Goal: Task Accomplishment & Management: Manage account settings

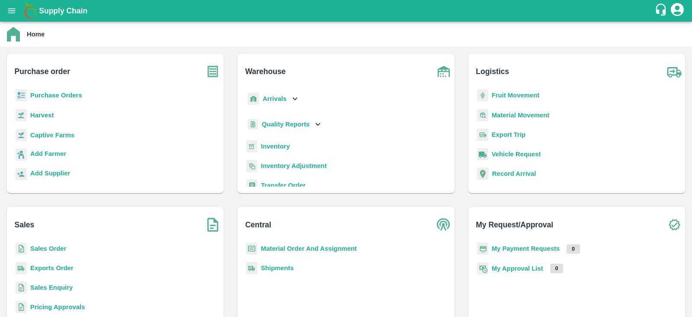
click at [52, 135] on b "Captive Farms" at bounding box center [52, 135] width 44 height 7
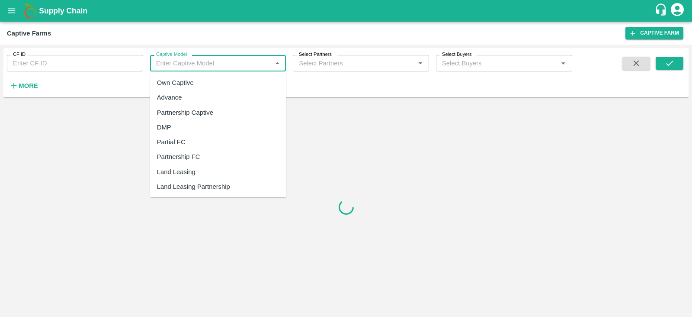
click at [177, 67] on input "Captive Model" at bounding box center [211, 63] width 117 height 11
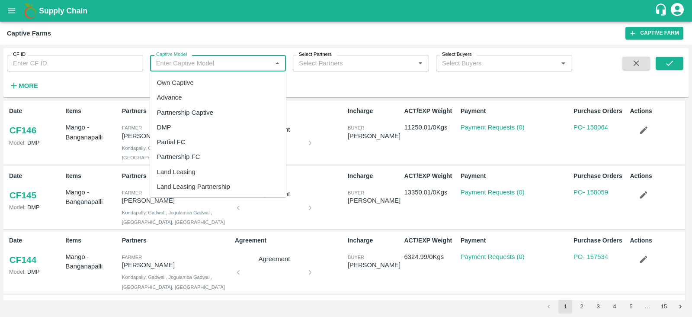
click at [184, 173] on div "Land Leasing" at bounding box center [176, 172] width 39 height 10
type input "Land Leasing"
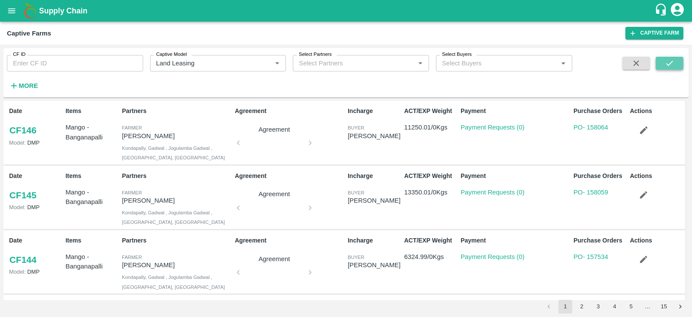
click at [668, 61] on icon "submit" at bounding box center [670, 63] width 10 height 10
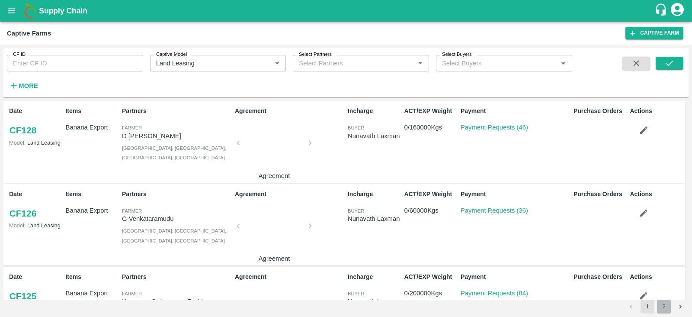
click at [662, 298] on button "2" at bounding box center [664, 306] width 14 height 14
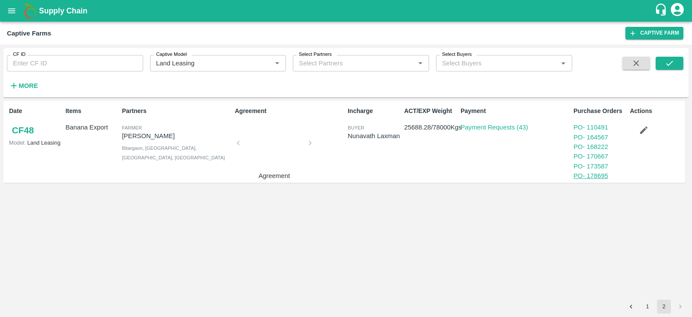
click at [601, 175] on link "PO - 178695" at bounding box center [591, 175] width 35 height 7
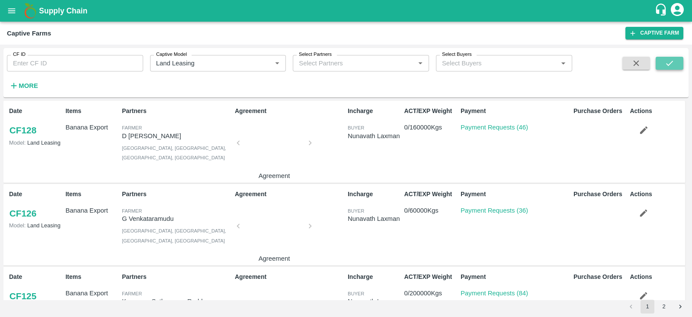
click at [666, 62] on icon "submit" at bounding box center [670, 63] width 10 height 10
click at [663, 304] on button "2" at bounding box center [664, 306] width 14 height 14
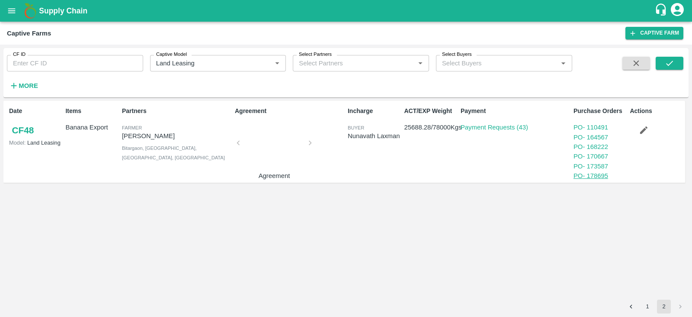
click at [591, 178] on link "PO - 178695" at bounding box center [591, 175] width 35 height 7
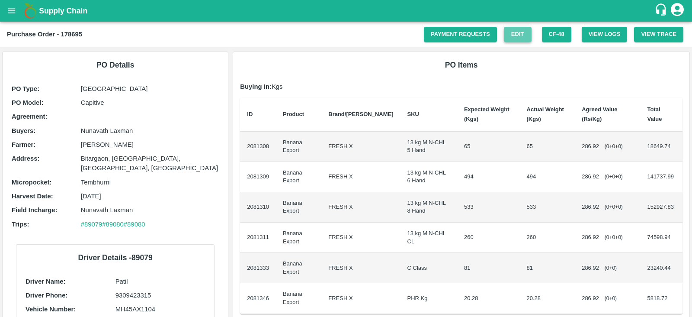
click at [515, 35] on link "Edit" at bounding box center [518, 34] width 28 height 15
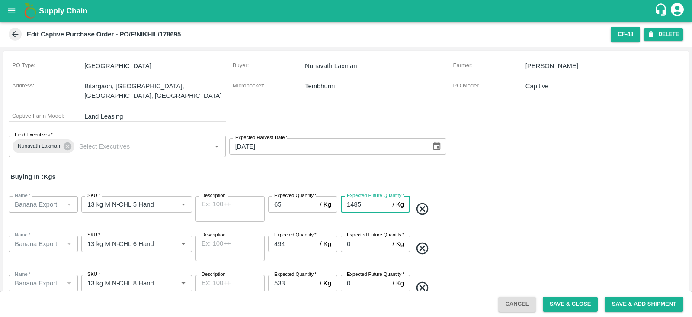
click at [366, 196] on input "1485" at bounding box center [365, 204] width 48 height 16
type input "1"
type input "13500"
click at [573, 303] on button "Save & Close" at bounding box center [570, 303] width 55 height 15
click at [9, 4] on button "open drawer" at bounding box center [12, 11] width 20 height 20
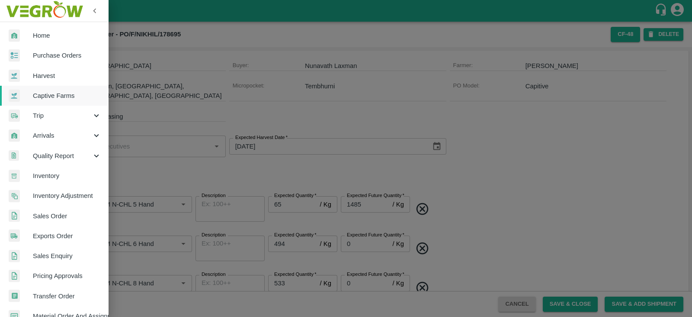
click at [56, 99] on span "Captive Farms" at bounding box center [67, 96] width 68 height 10
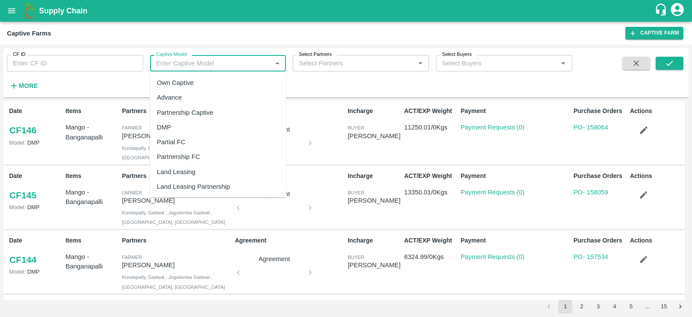
click at [196, 62] on input "Captive Model" at bounding box center [211, 63] width 117 height 11
click at [180, 172] on div "Land Leasing" at bounding box center [176, 172] width 39 height 10
type input "Land Leasing"
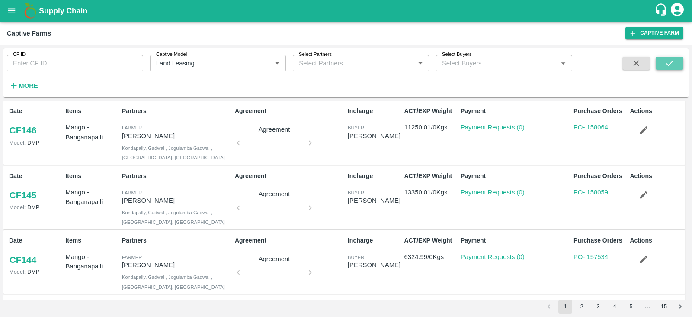
click at [674, 62] on button "submit" at bounding box center [670, 63] width 28 height 13
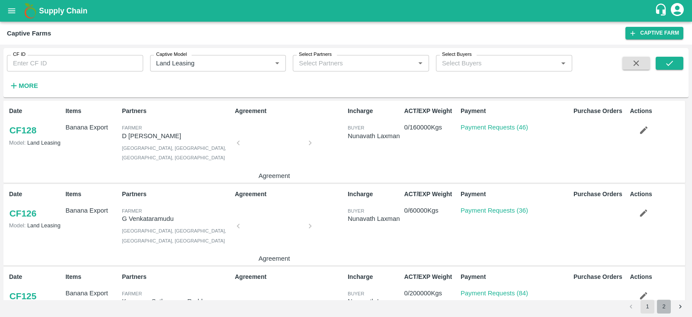
click at [665, 306] on button "2" at bounding box center [664, 306] width 14 height 14
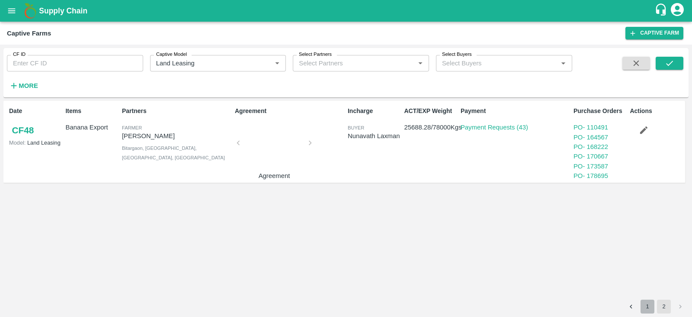
click at [643, 305] on button "1" at bounding box center [648, 306] width 14 height 14
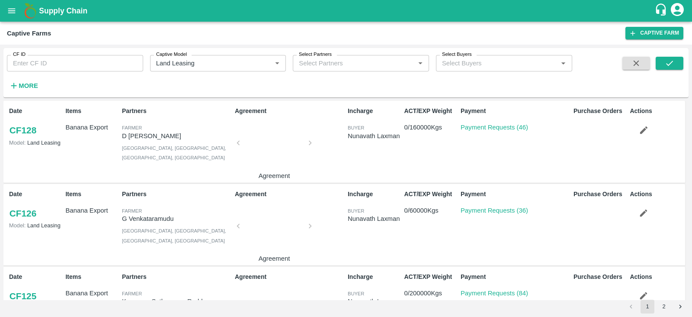
click at [312, 222] on div "Agreement Agreement" at bounding box center [287, 224] width 113 height 77
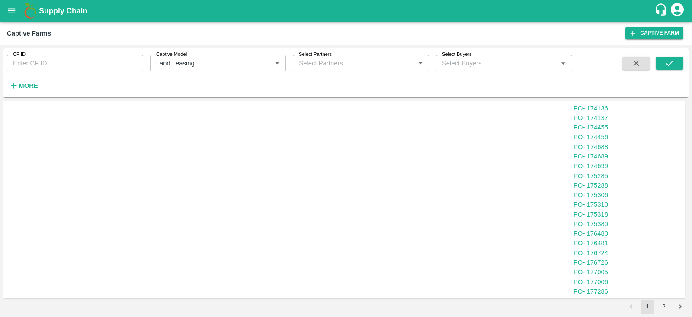
scroll to position [973, 0]
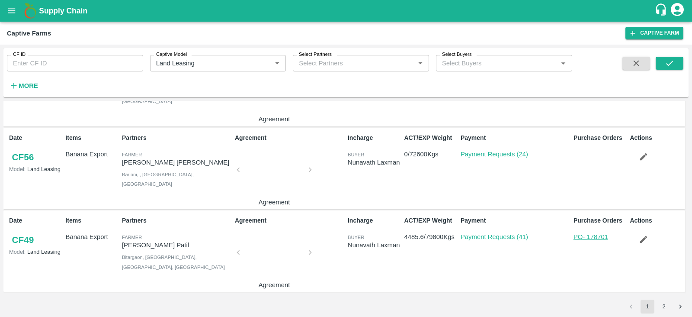
click at [599, 237] on link "PO - 178701" at bounding box center [591, 236] width 35 height 7
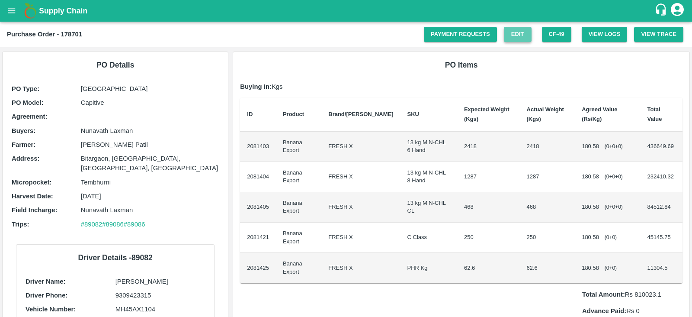
click at [515, 36] on link "Edit" at bounding box center [518, 34] width 28 height 15
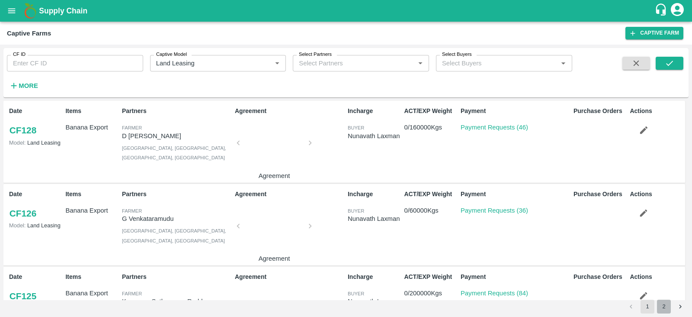
click at [666, 305] on button "2" at bounding box center [664, 306] width 14 height 14
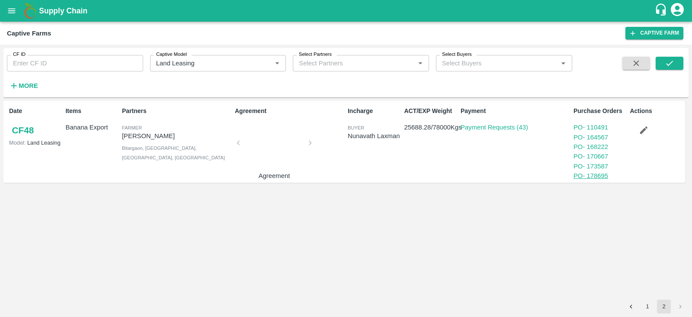
click at [599, 178] on link "PO - 178695" at bounding box center [591, 175] width 35 height 7
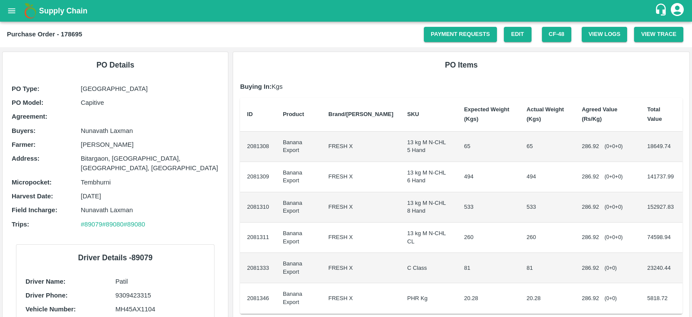
scroll to position [0, 0]
click at [76, 33] on b "Purchase Order - 178695" at bounding box center [44, 33] width 75 height 7
copy b "178695"
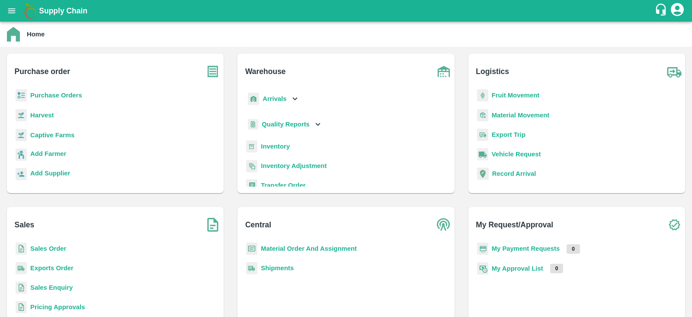
click at [59, 98] on b "Purchase Orders" at bounding box center [56, 95] width 52 height 7
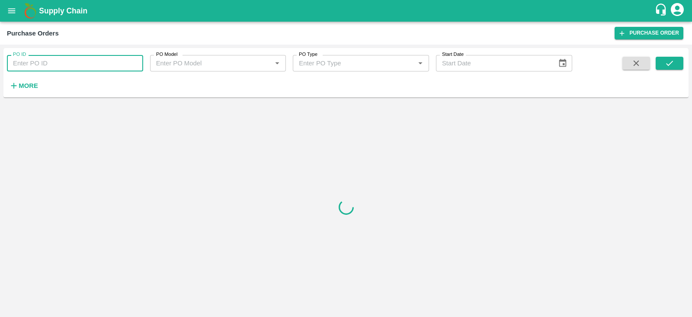
click at [61, 64] on input "PO ID" at bounding box center [75, 63] width 136 height 16
paste input "178695"
type input "178695"
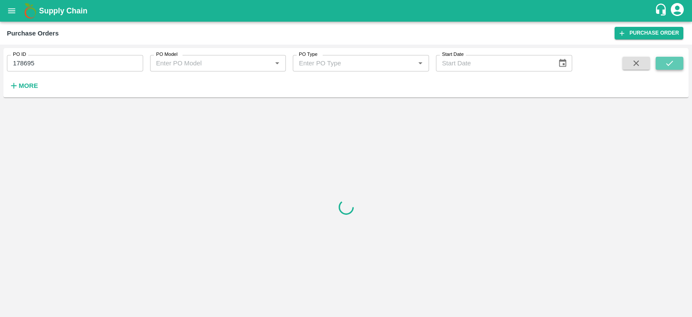
click at [673, 63] on icon "submit" at bounding box center [670, 63] width 10 height 10
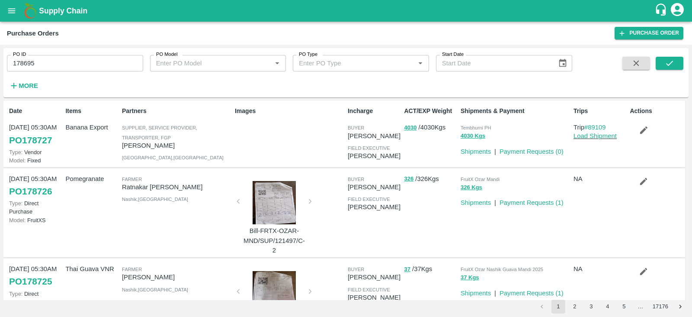
click at [26, 64] on input "178695" at bounding box center [75, 63] width 136 height 16
click at [11, 13] on icon "open drawer" at bounding box center [12, 11] width 10 height 10
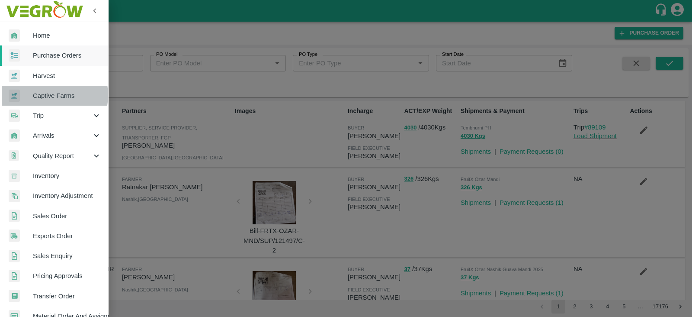
click at [47, 95] on span "Captive Farms" at bounding box center [67, 96] width 68 height 10
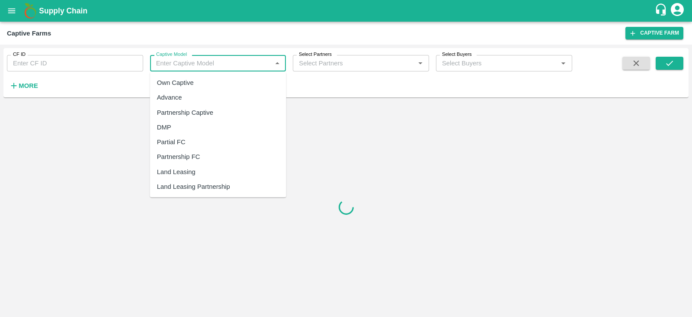
click at [197, 66] on input "Captive Model" at bounding box center [211, 63] width 117 height 11
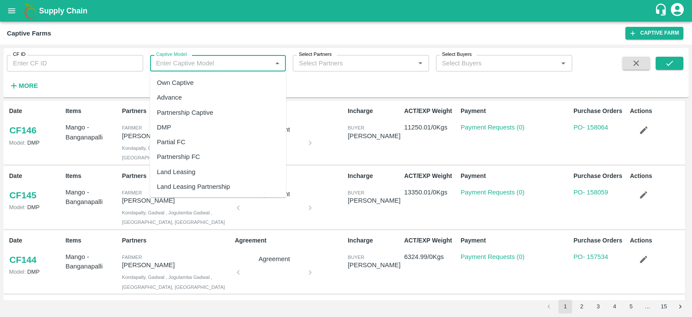
click at [191, 173] on div "Land Leasing" at bounding box center [176, 172] width 39 height 10
type input "Land Leasing"
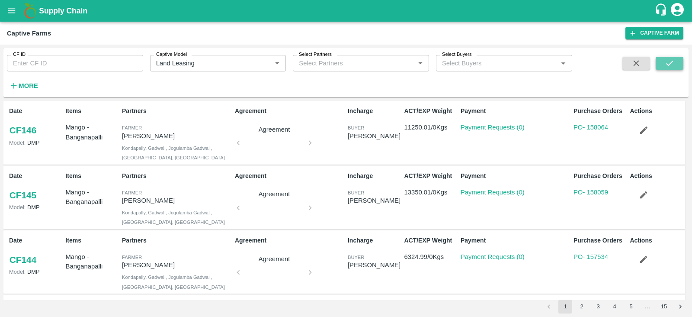
click at [671, 63] on icon "submit" at bounding box center [669, 63] width 7 height 5
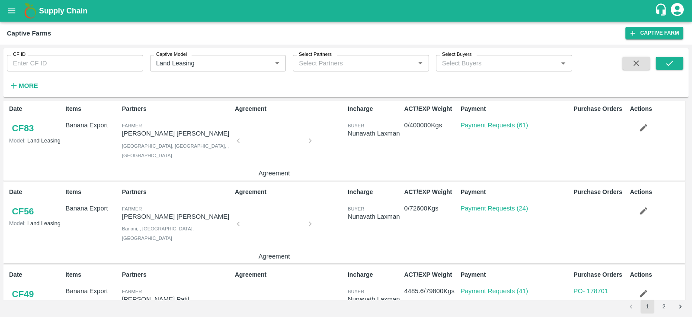
scroll to position [973, 0]
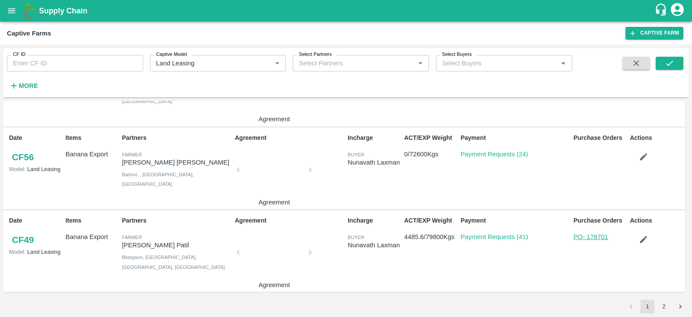
click at [599, 235] on link "PO - 178701" at bounding box center [591, 236] width 35 height 7
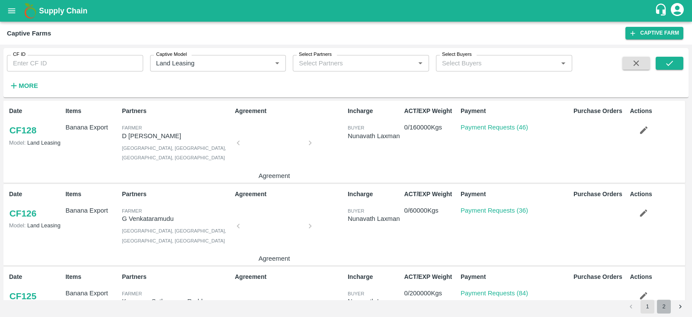
click at [664, 309] on button "2" at bounding box center [664, 306] width 14 height 14
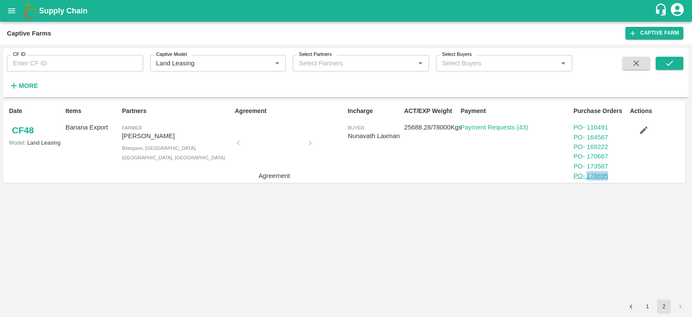
drag, startPoint x: 616, startPoint y: 176, endPoint x: 588, endPoint y: 176, distance: 27.3
click at [588, 176] on div "PO - 178695" at bounding box center [600, 176] width 53 height 10
copy link "178695"
click at [11, 10] on icon "open drawer" at bounding box center [12, 11] width 10 height 10
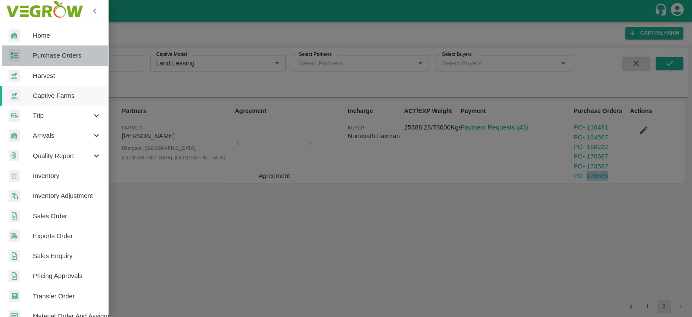
click at [55, 55] on span "Purchase Orders" at bounding box center [67, 56] width 68 height 10
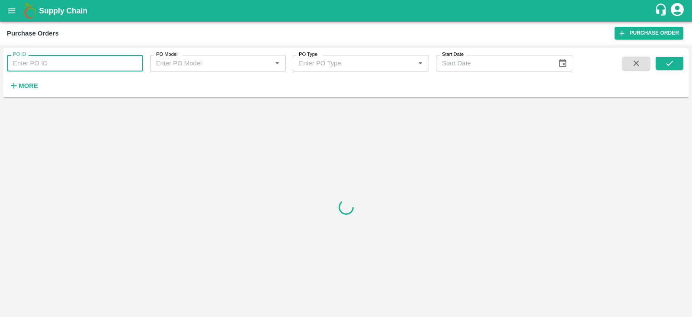
click at [100, 59] on input "PO ID" at bounding box center [75, 63] width 136 height 16
paste input "178695"
type input "178695"
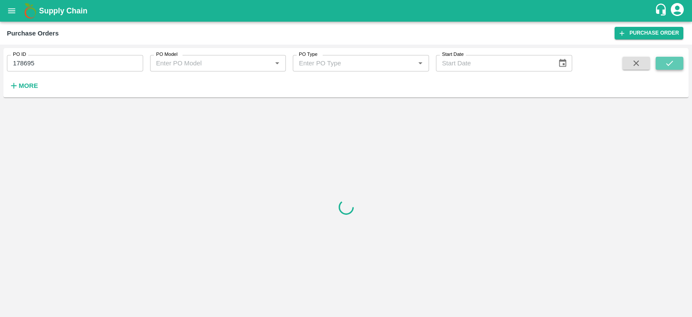
click at [666, 58] on icon "submit" at bounding box center [670, 63] width 10 height 10
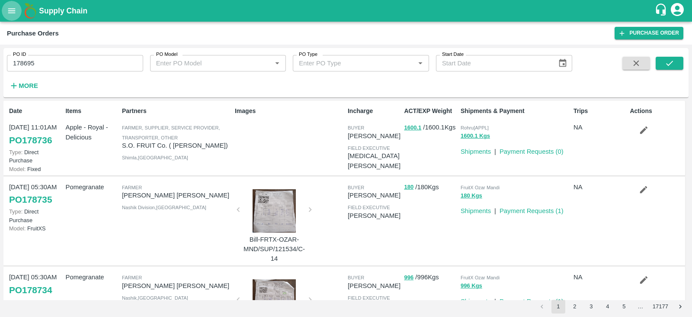
click at [4, 13] on button "open drawer" at bounding box center [12, 11] width 20 height 20
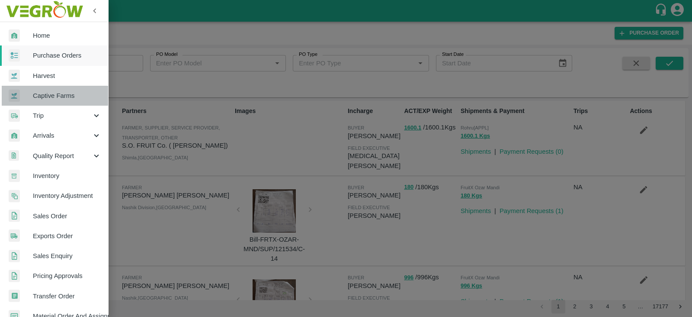
click at [57, 94] on span "Captive Farms" at bounding box center [67, 96] width 68 height 10
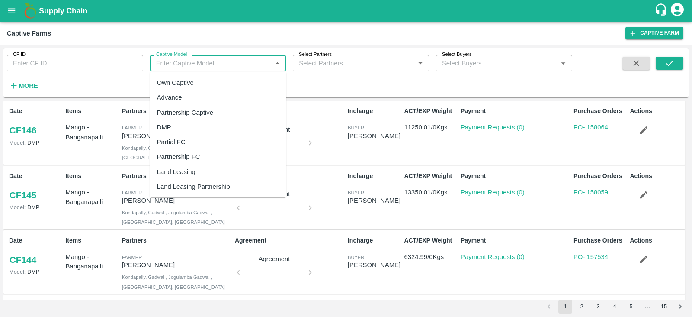
click at [234, 68] on input "Captive Model" at bounding box center [211, 63] width 117 height 11
click at [196, 166] on div "Land Leasing" at bounding box center [218, 171] width 136 height 15
type input "Land Leasing"
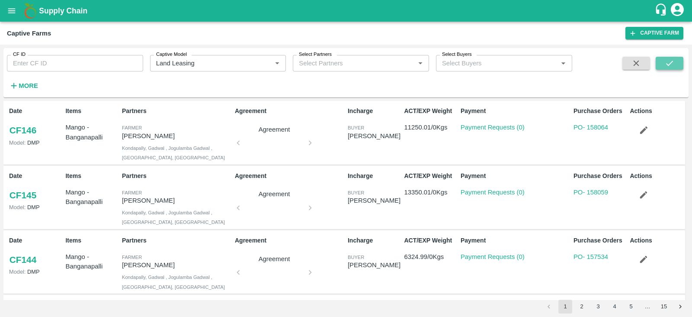
click at [672, 61] on icon "submit" at bounding box center [670, 63] width 10 height 10
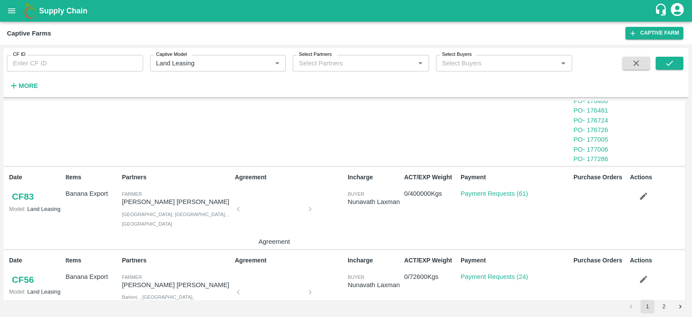
scroll to position [973, 0]
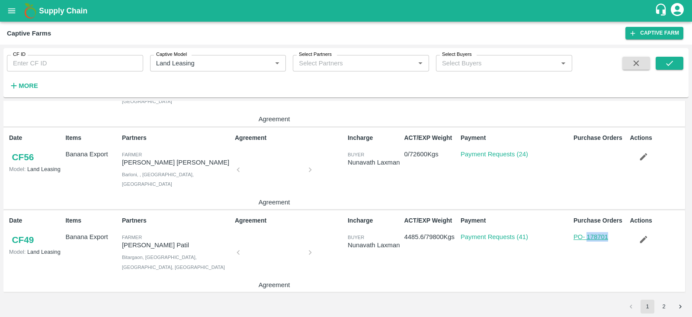
drag, startPoint x: 613, startPoint y: 234, endPoint x: 586, endPoint y: 235, distance: 26.4
click at [586, 235] on div "PO - 178701" at bounding box center [600, 237] width 53 height 10
copy link "178701"
click at [662, 312] on button "2" at bounding box center [664, 306] width 14 height 14
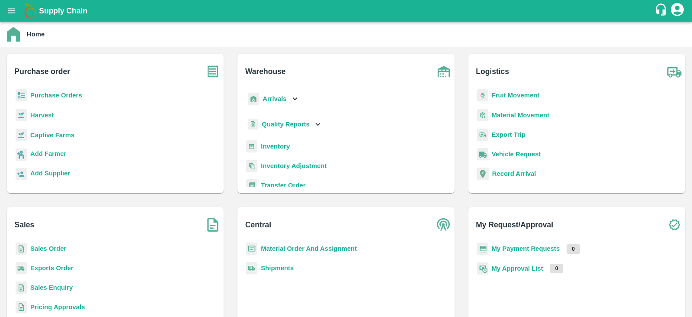
click at [55, 94] on b "Purchase Orders" at bounding box center [56, 95] width 52 height 7
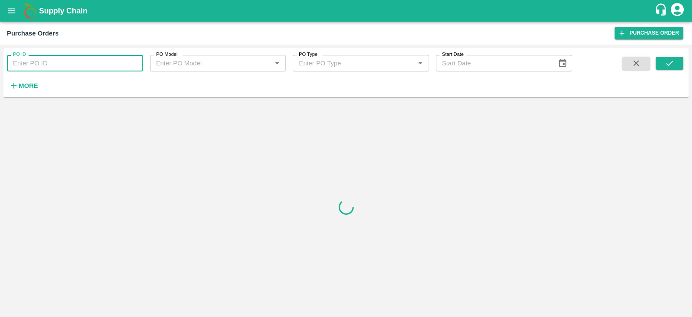
click at [59, 61] on input "PO ID" at bounding box center [75, 63] width 136 height 16
paste input "178701"
type input "178701"
click at [678, 59] on button "submit" at bounding box center [670, 63] width 28 height 13
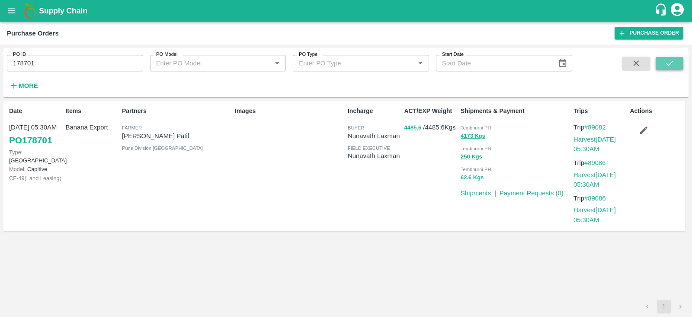
click at [678, 59] on button "submit" at bounding box center [670, 63] width 28 height 13
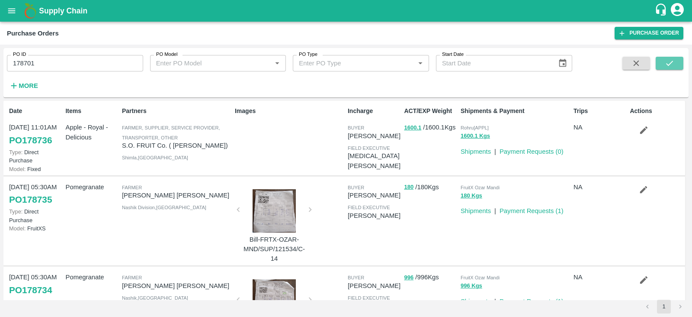
click at [666, 70] on button "submit" at bounding box center [670, 63] width 28 height 13
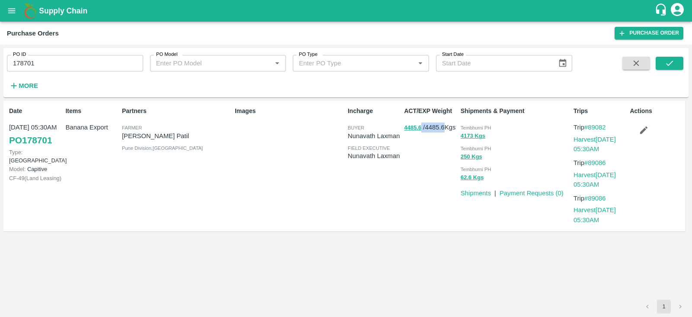
drag, startPoint x: 400, startPoint y: 129, endPoint x: 448, endPoint y: 126, distance: 48.1
click at [448, 126] on div "ACT/EXP Weight 4485.6 / 4485.6 Kgs" at bounding box center [429, 166] width 56 height 126
click at [448, 126] on p "4485.6 / 4485.6 Kgs" at bounding box center [430, 127] width 53 height 10
click at [449, 127] on p "4485.6 / 4485.6 Kgs" at bounding box center [430, 127] width 53 height 10
drag, startPoint x: 193, startPoint y: 135, endPoint x: 122, endPoint y: 135, distance: 71.0
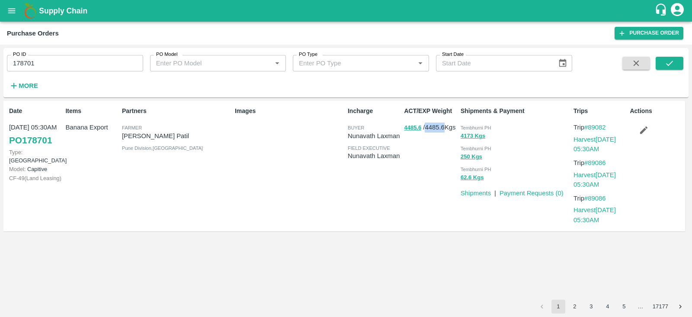
click at [122, 135] on p "[PERSON_NAME] Patil" at bounding box center [176, 136] width 109 height 10
copy p "[PERSON_NAME] Patil"
